Goal: Task Accomplishment & Management: Complete application form

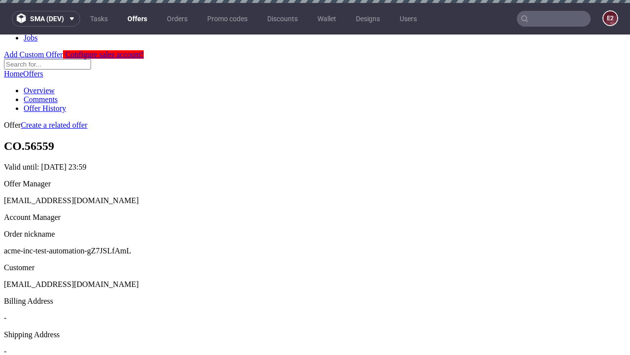
scroll to position [3, 0]
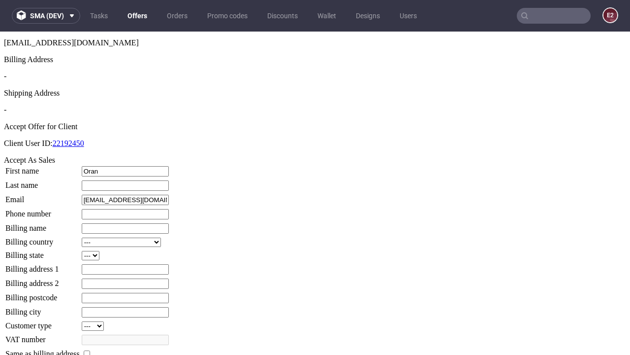
type input "Oran"
type input "[PERSON_NAME]"
type input "1509813888"
type input "Angus.Hilll63"
select select "13"
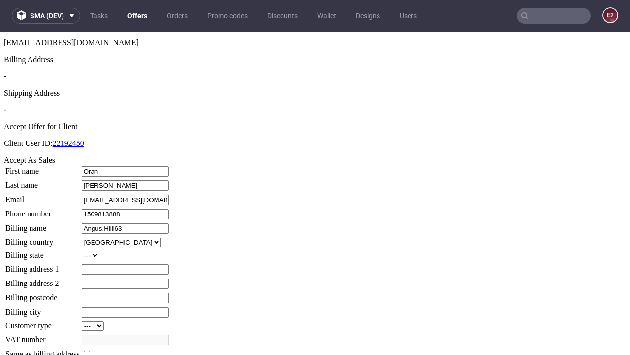
select select "132"
type input "Angus.Hilll63"
type input "6 Cedar Grove"
type input "KJ51 7XW"
type input "High Pouros End"
